Goal: Transaction & Acquisition: Purchase product/service

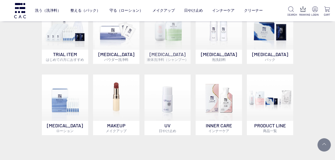
scroll to position [319, 0]
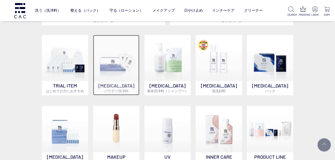
click at [117, 84] on p "SKIN CARE パウダー洗浄料" at bounding box center [116, 88] width 46 height 14
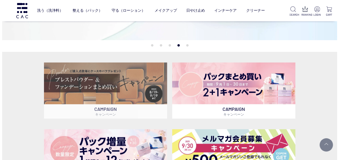
scroll to position [0, 0]
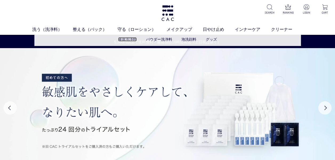
click at [128, 39] on link "液体洗浄料" at bounding box center [127, 39] width 19 height 4
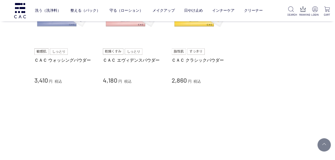
scroll to position [53, 0]
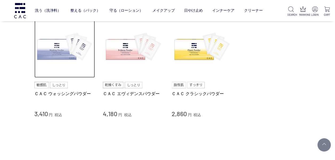
click at [65, 55] on img at bounding box center [64, 47] width 61 height 61
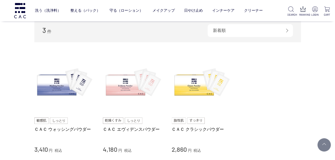
scroll to position [0, 0]
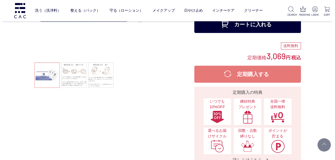
scroll to position [27, 0]
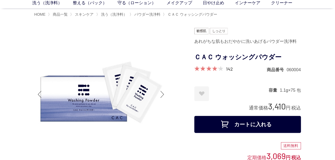
click at [106, 96] on img at bounding box center [100, 94] width 133 height 133
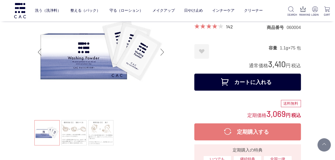
scroll to position [53, 0]
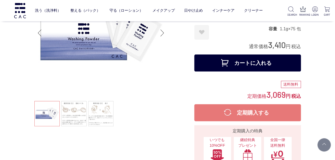
click at [257, 69] on button "カートに入れる" at bounding box center [247, 63] width 106 height 17
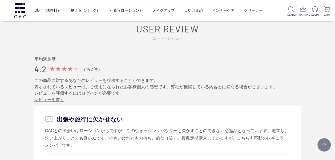
scroll to position [2636, 0]
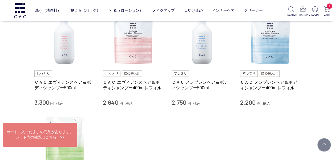
scroll to position [53, 0]
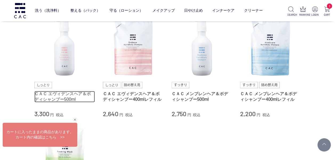
click at [74, 97] on link "ＣＡＣ エヴィデンスヘア＆ボディシャンプー500ml" at bounding box center [64, 96] width 61 height 11
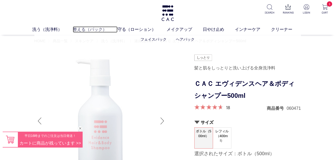
click at [99, 30] on link "整える（パック）" at bounding box center [95, 29] width 45 height 6
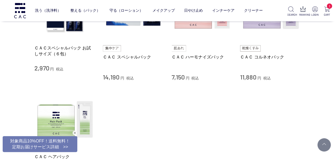
scroll to position [106, 0]
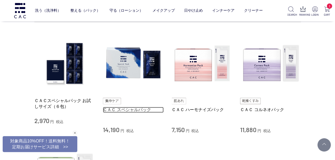
click at [136, 108] on link "ＣＡＣ スペシャルパック" at bounding box center [133, 110] width 61 height 6
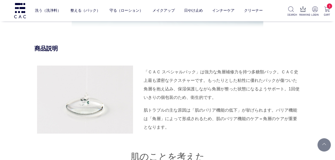
scroll to position [719, 0]
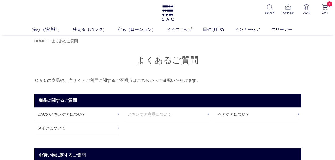
click at [138, 112] on link "スキンケア商品について" at bounding box center [166, 115] width 85 height 14
click at [86, 115] on link "CACのスキンケアについて" at bounding box center [76, 115] width 85 height 14
click at [228, 114] on link "ヘアケアについて" at bounding box center [256, 115] width 85 height 14
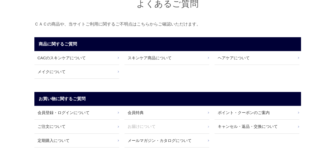
scroll to position [27, 0]
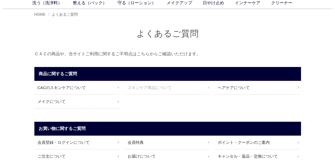
click at [167, 92] on link "スキンケア商品について" at bounding box center [166, 88] width 85 height 14
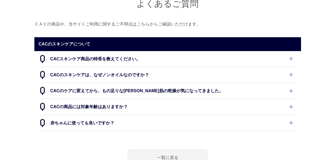
scroll to position [27, 0]
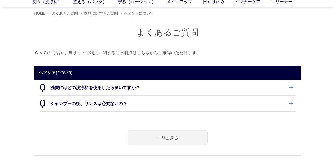
scroll to position [53, 0]
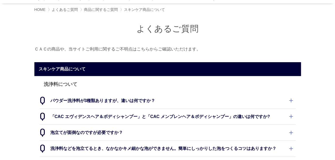
scroll to position [27, 0]
